Goal: Obtain resource: Download file/media

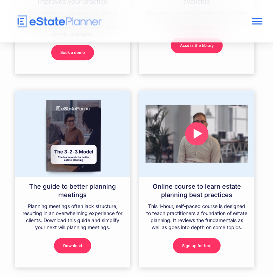
scroll to position [480, 0]
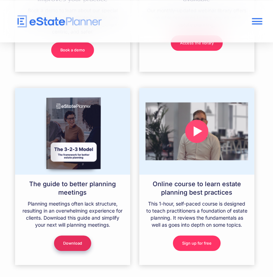
click at [75, 235] on link "Download" at bounding box center [72, 242] width 37 height 15
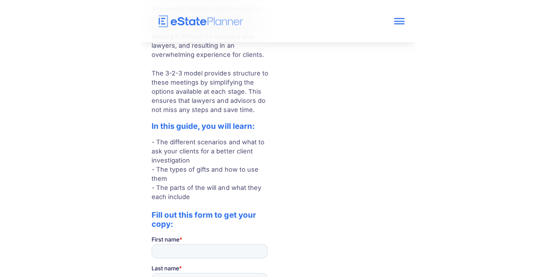
scroll to position [185, 0]
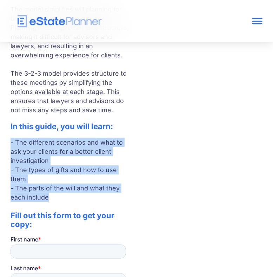
drag, startPoint x: 57, startPoint y: 196, endPoint x: 10, endPoint y: 142, distance: 70.8
click at [10, 142] on div "Your guide to better estate planning What is the estate planning 3-2-3 model? T…" at bounding box center [136, 147] width 273 height 544
copy p "- The different scenarios and what to ask your clients for a better client inve…"
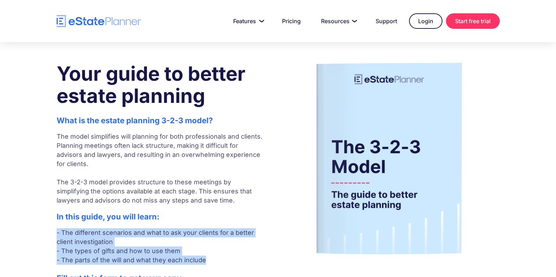
scroll to position [12, 0]
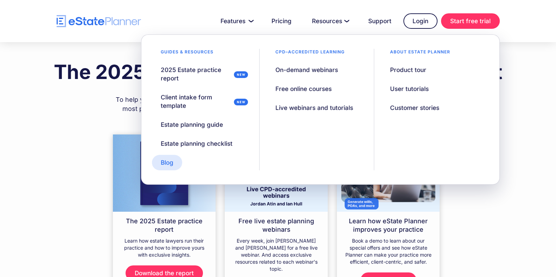
click at [169, 164] on div "Blog" at bounding box center [167, 163] width 13 height 8
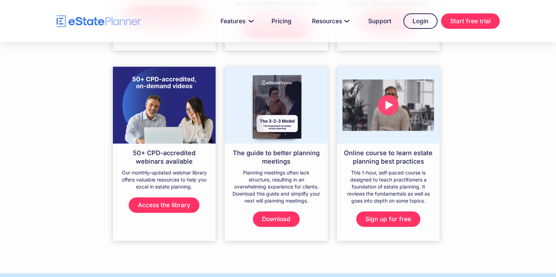
scroll to position [260, 0]
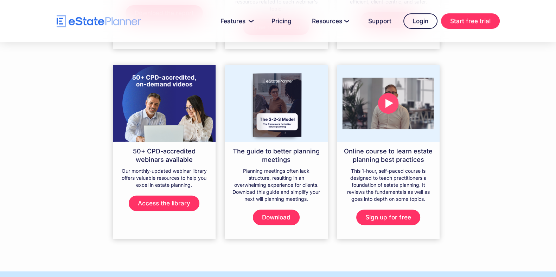
click at [277, 113] on img at bounding box center [276, 103] width 103 height 77
click at [280, 210] on link "Download" at bounding box center [276, 217] width 47 height 15
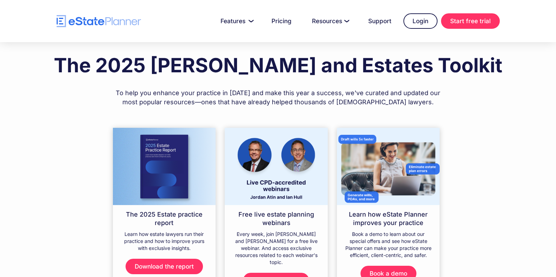
scroll to position [0, 0]
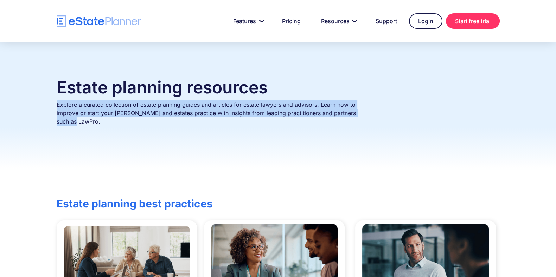
drag, startPoint x: 366, startPoint y: 114, endPoint x: 57, endPoint y: 104, distance: 309.5
click at [57, 104] on p "Explore a curated collection of estate planning guides and articles for estate …" at bounding box center [212, 118] width 310 height 34
copy p "Explore a curated collection of estate planning guides and articles for estate …"
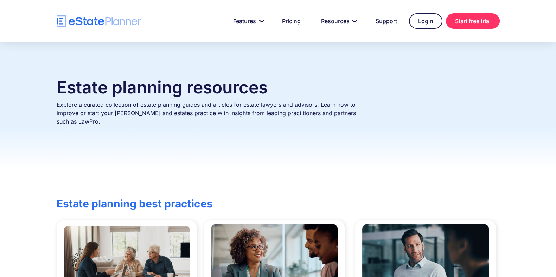
click at [189, 72] on div "Estate planning resources Explore a curated collection of estate planning guide…" at bounding box center [278, 105] width 556 height 127
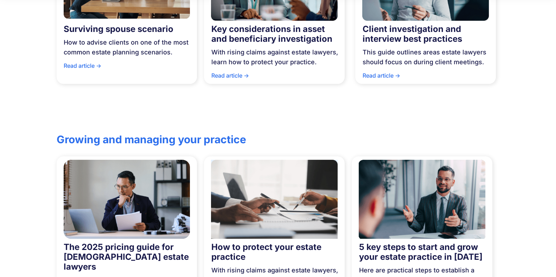
scroll to position [283, 0]
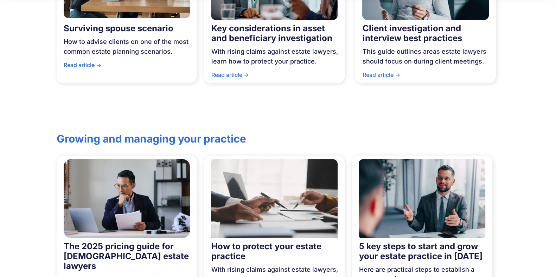
click at [269, 79] on div "Estate planning best practices Surviving spouse scenario How to advise clients …" at bounding box center [278, 2] width 556 height 218
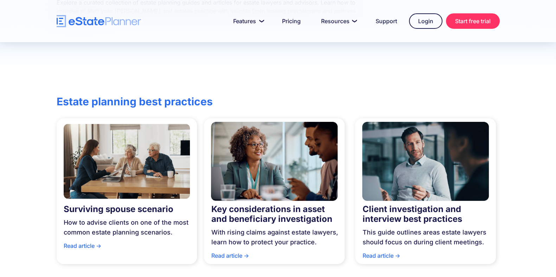
scroll to position [101, 0]
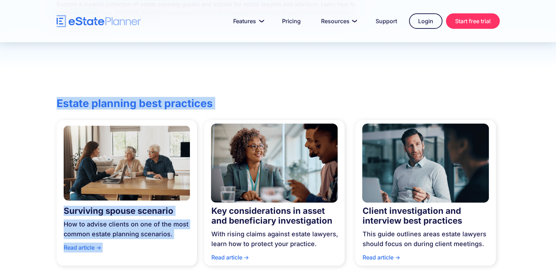
drag, startPoint x: 52, startPoint y: 83, endPoint x: 238, endPoint y: 167, distance: 204.0
click at [238, 167] on div "Estate planning best practices Surviving spouse scenario How to advise clients …" at bounding box center [278, 185] width 556 height 218
